Goal: Check status: Check status

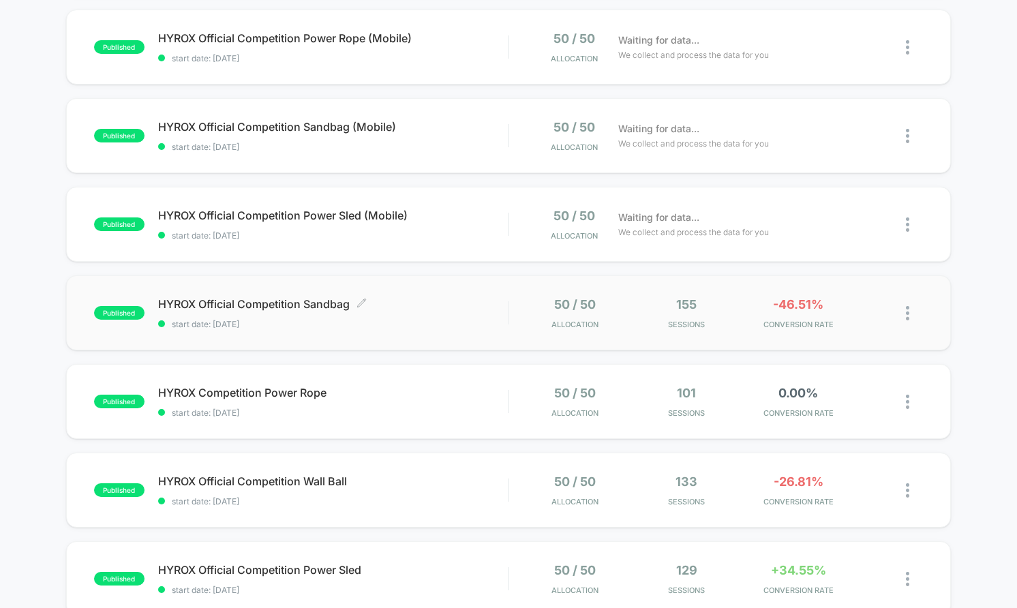
scroll to position [315, 0]
click at [433, 314] on div "HYROX Official Competition Sandbag Click to edit experience details Click to ed…" at bounding box center [333, 315] width 350 height 32
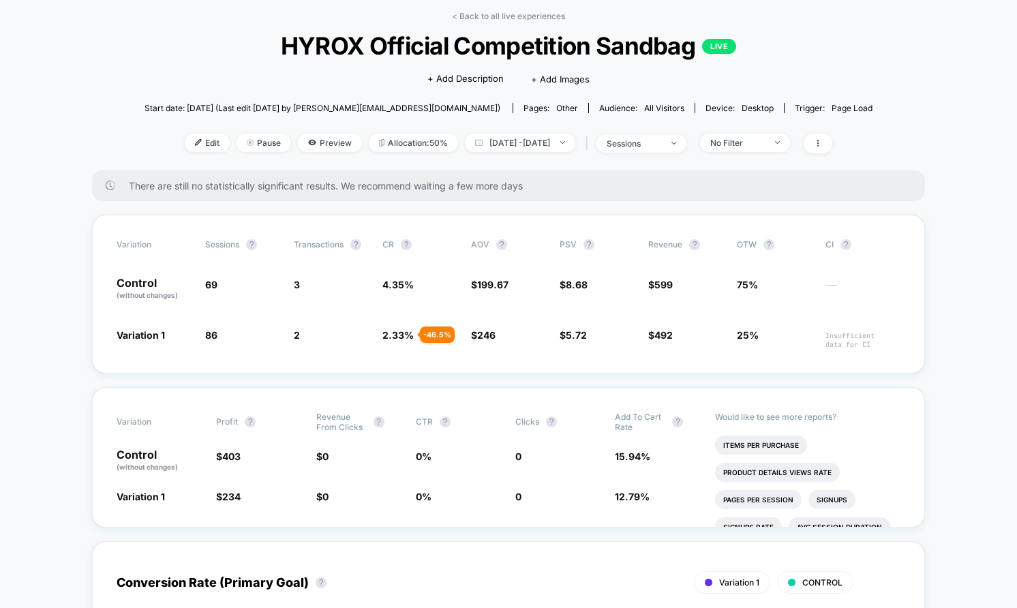
scroll to position [26, 0]
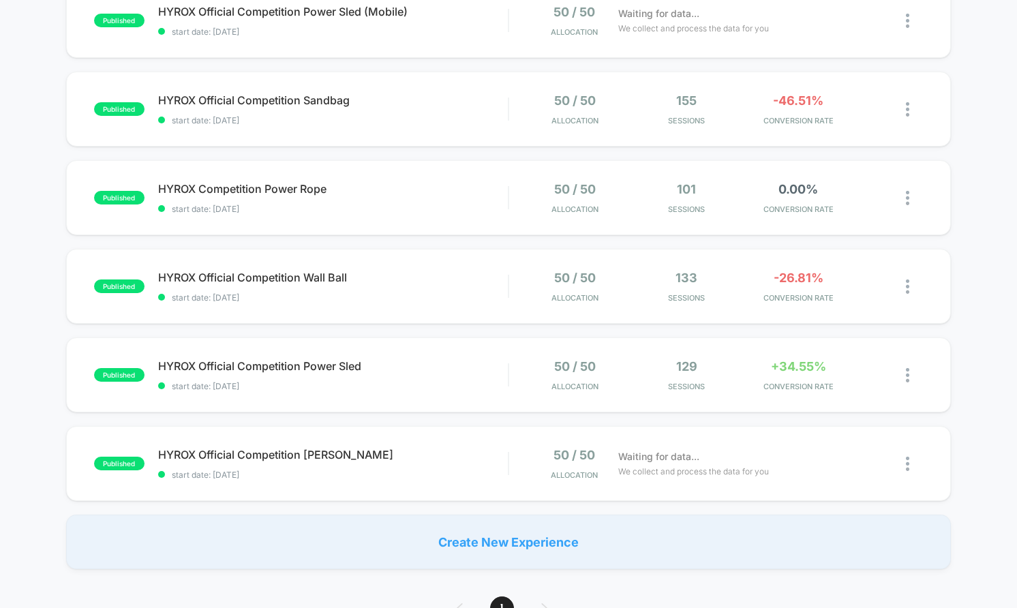
scroll to position [521, 0]
click at [386, 262] on div "published HYROX Official Competition Wall Ball start date: [DATE] 50 / 50 Alloc…" at bounding box center [508, 285] width 885 height 75
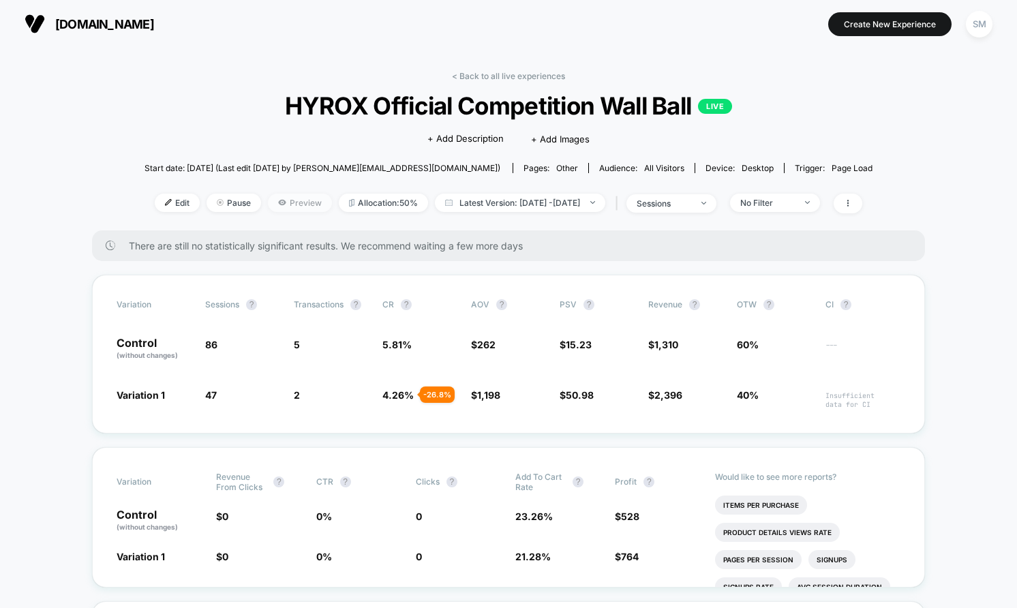
click at [290, 204] on span "Preview" at bounding box center [300, 203] width 64 height 18
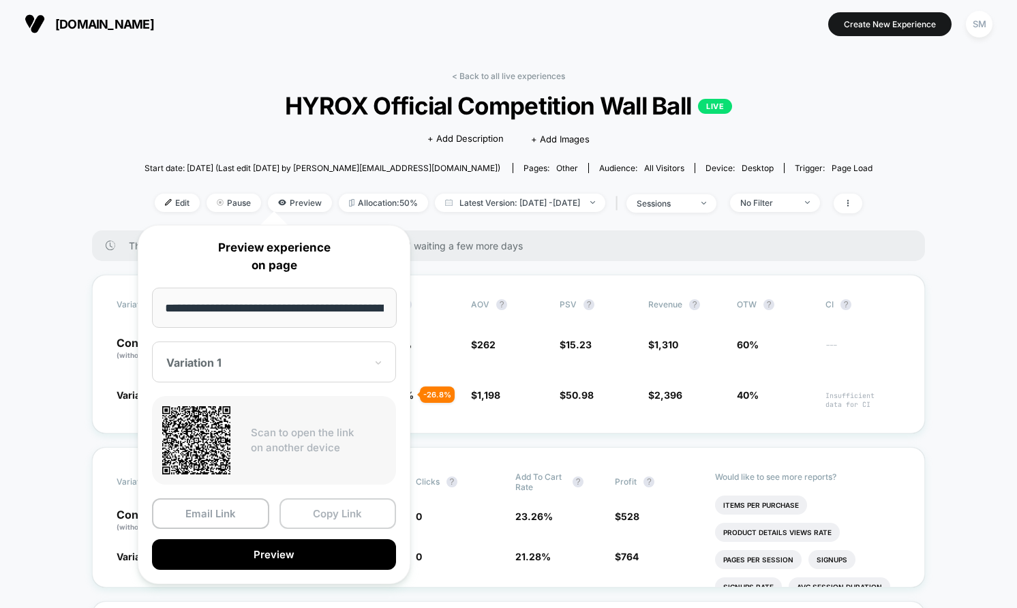
click at [337, 513] on button "Copy Link" at bounding box center [337, 513] width 117 height 31
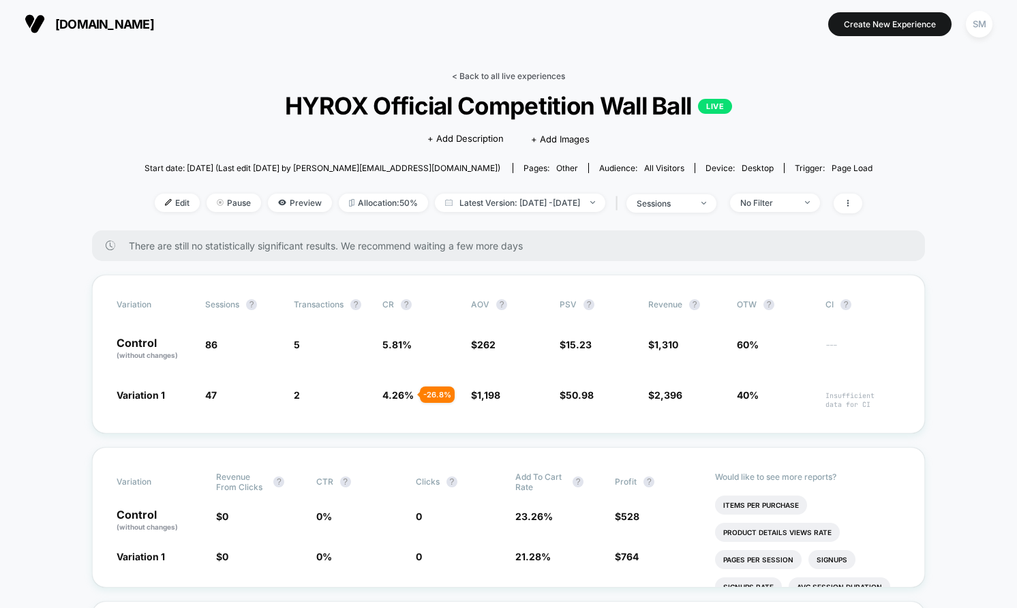
click at [463, 74] on link "< Back to all live experiences" at bounding box center [508, 76] width 113 height 10
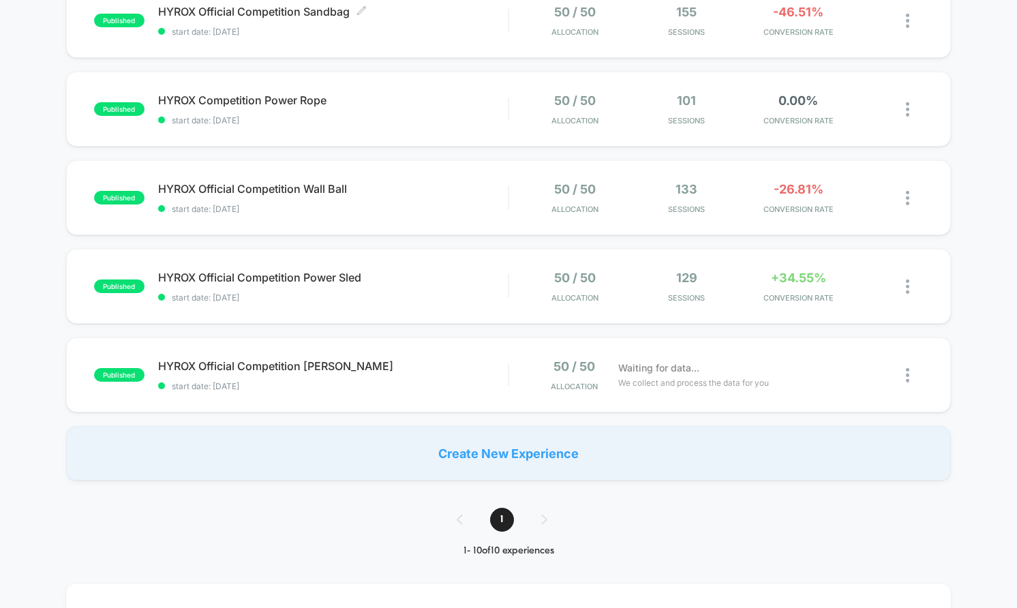
scroll to position [627, 0]
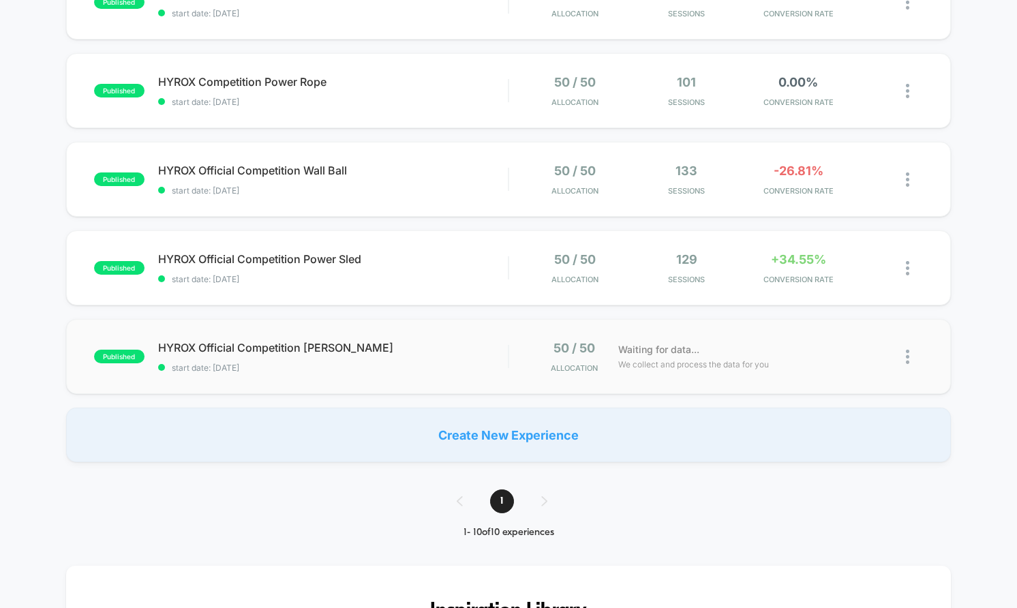
click at [454, 329] on div "published HYROX Official Competition [PERSON_NAME] start date: [DATE] 50 / 50 A…" at bounding box center [508, 356] width 885 height 75
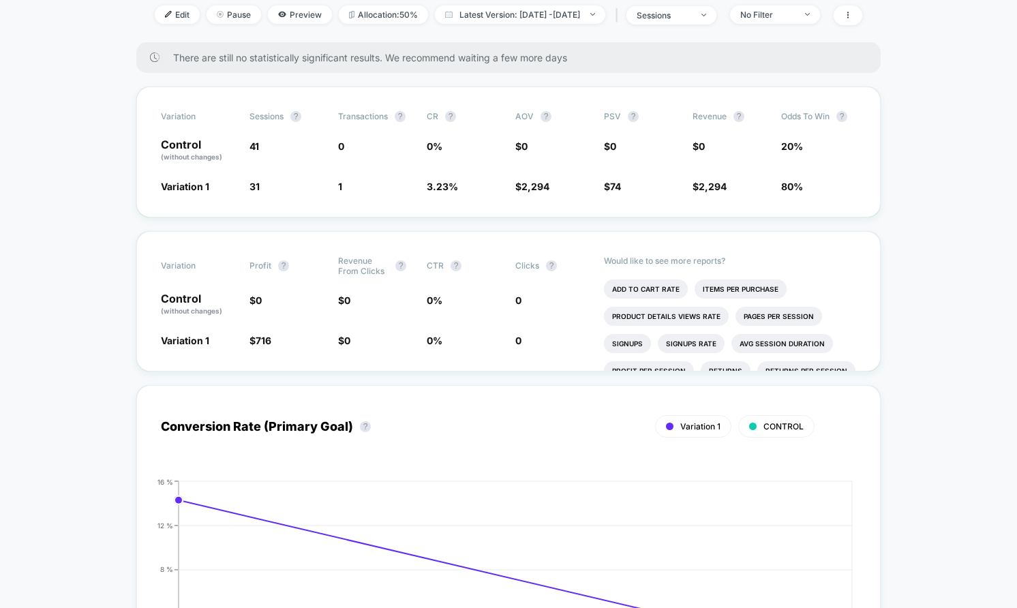
scroll to position [189, 0]
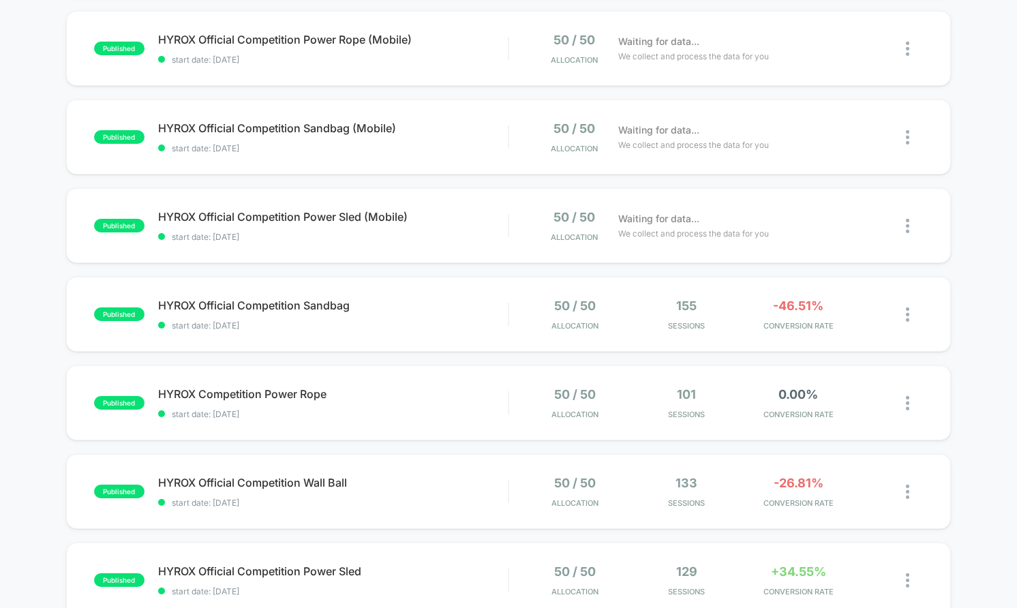
scroll to position [381, 0]
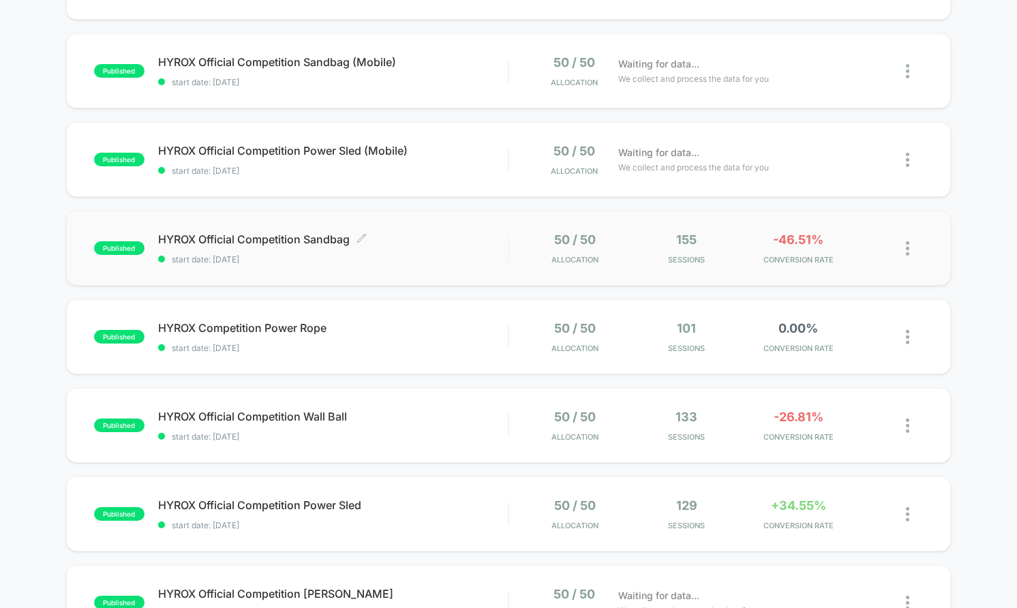
click at [478, 243] on span "HYROX Official Competition Sandbag Click to edit experience details" at bounding box center [333, 239] width 350 height 14
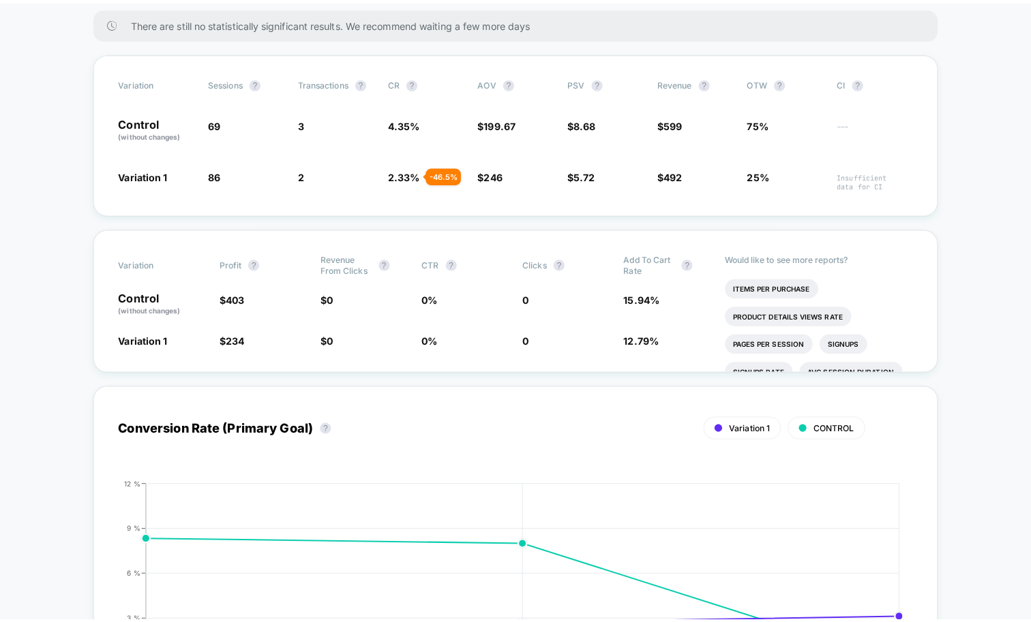
scroll to position [224, 0]
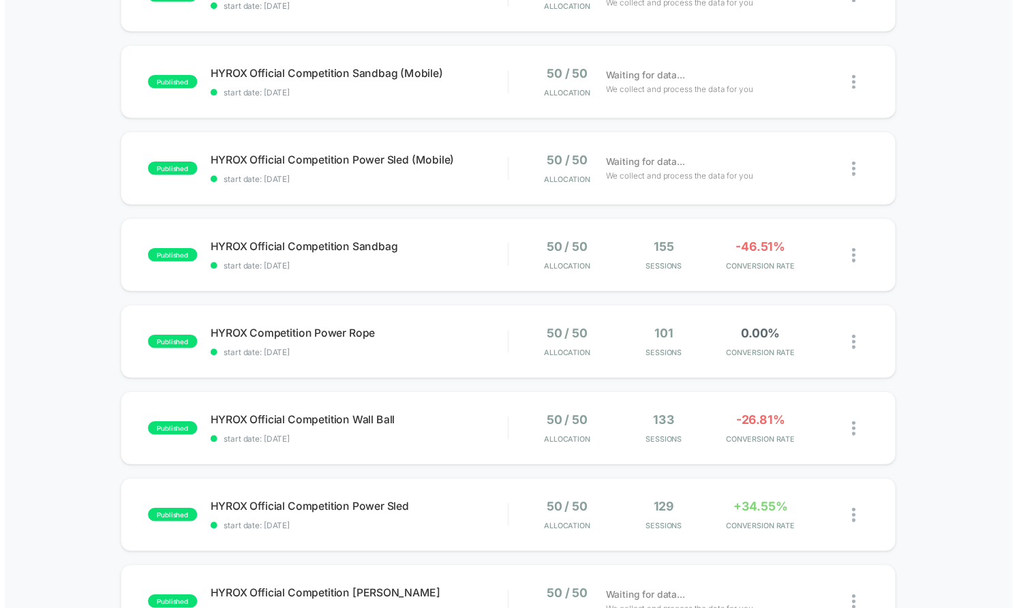
scroll to position [359, 0]
